Goal: Find specific page/section: Find specific page/section

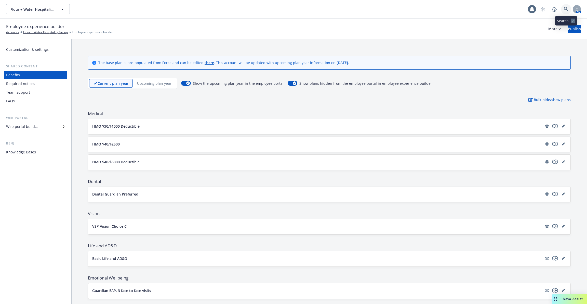
click at [566, 12] on link at bounding box center [566, 9] width 10 height 10
click at [31, 151] on div "Knowledge Bases" at bounding box center [21, 152] width 30 height 8
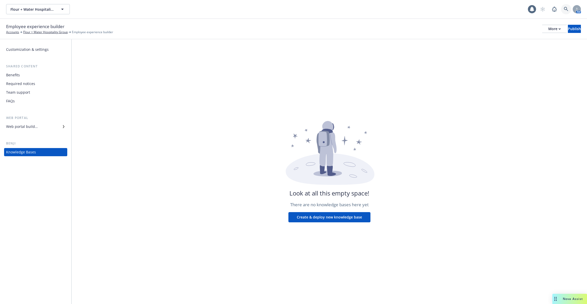
click at [567, 9] on icon at bounding box center [566, 9] width 4 height 4
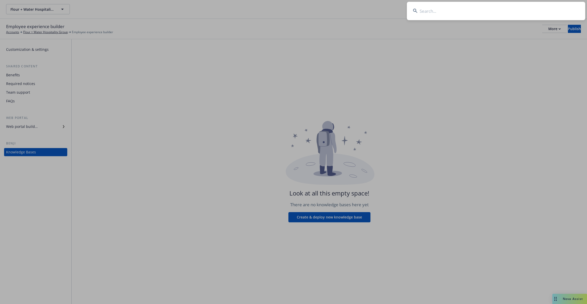
type input "m"
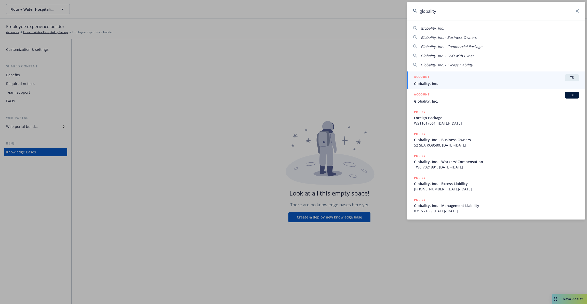
type input "globality"
click at [459, 83] on span "Globality, Inc." at bounding box center [496, 83] width 165 height 5
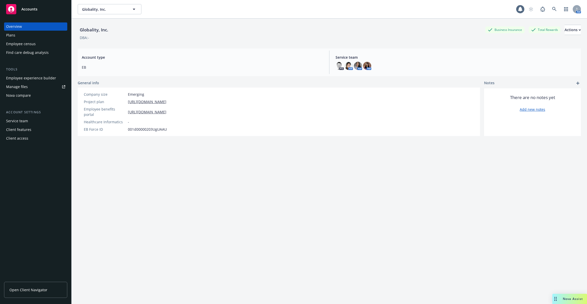
click at [25, 80] on div "Employee experience builder" at bounding box center [31, 78] width 50 height 8
